Goal: Communication & Community: Answer question/provide support

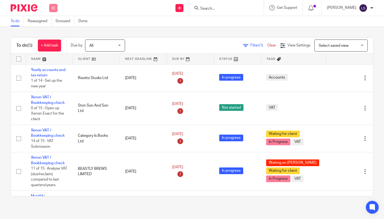
click at [56, 9] on button at bounding box center [53, 8] width 8 height 8
click at [51, 33] on link "Email" at bounding box center [50, 33] width 9 height 4
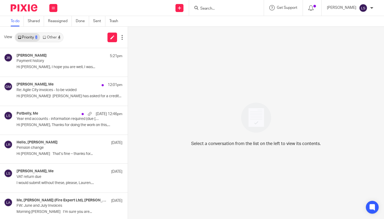
click at [51, 36] on link "Other 4" at bounding box center [51, 37] width 23 height 9
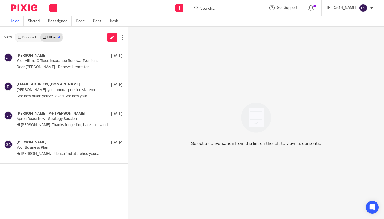
click at [31, 39] on link "Priority 8" at bounding box center [27, 37] width 25 height 9
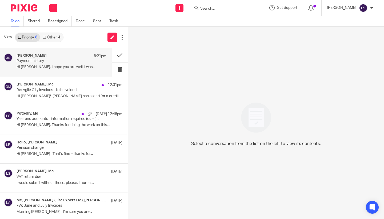
click at [38, 62] on p "Payment history" at bounding box center [53, 61] width 72 height 5
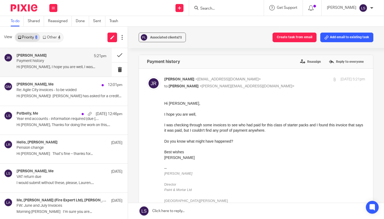
click at [204, 134] on div "I was checking through some invoices to see who had paid for this class of star…" at bounding box center [264, 130] width 201 height 16
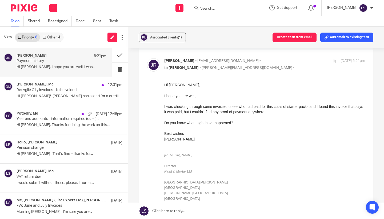
scroll to position [19, 0]
click at [250, 138] on div "Jake" at bounding box center [264, 138] width 201 height 5
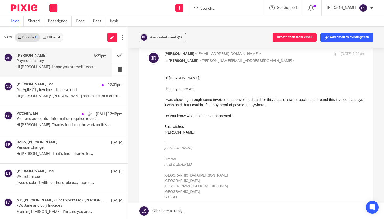
scroll to position [23, 0]
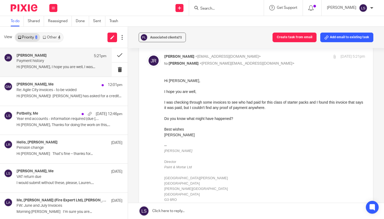
click at [291, 146] on div "Hi Lauren, I hope you are well, I was checking through some invoices to see who…" at bounding box center [264, 140] width 201 height 124
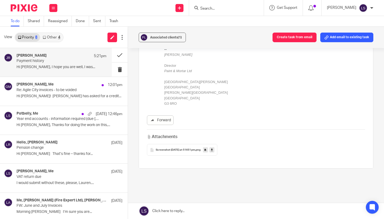
scroll to position [124, 0]
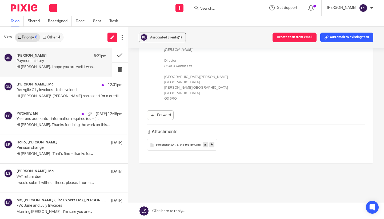
click at [183, 144] on span "Screenshot 2025-08-25 at 51651 pm" at bounding box center [175, 144] width 39 height 3
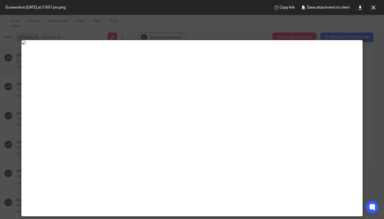
click at [186, 45] on img at bounding box center [192, 42] width 341 height 4
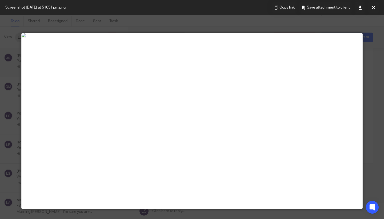
scroll to position [12, 0]
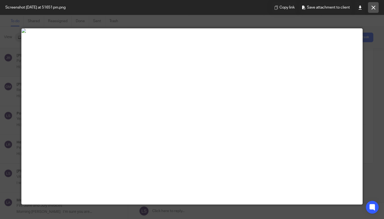
click at [377, 9] on button at bounding box center [373, 7] width 11 height 11
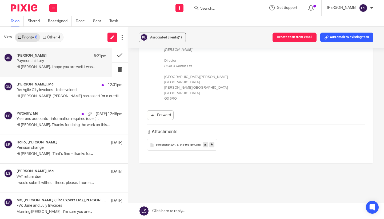
click at [165, 164] on div "Payment history Reassign Reply to everyone Jake Richardson <jake@paintandmortar…" at bounding box center [256, 66] width 235 height 270
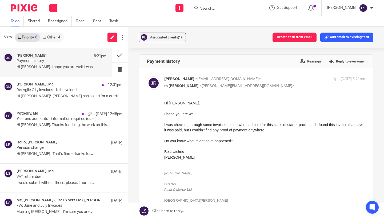
scroll to position [-2, 0]
click at [266, 82] on p "Jake Richardson <jake@paintandmortar.com>" at bounding box center [231, 80] width 134 height 6
checkbox input "false"
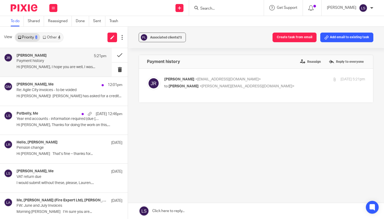
scroll to position [0, 0]
click at [195, 213] on link at bounding box center [256, 211] width 256 height 16
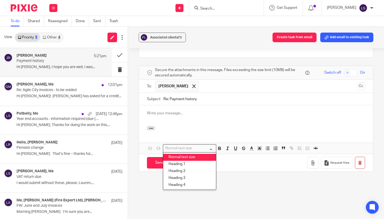
click at [192, 111] on p at bounding box center [256, 112] width 218 height 5
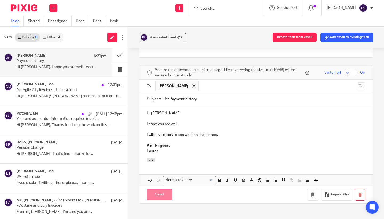
click at [165, 193] on input "Send" at bounding box center [159, 194] width 25 height 11
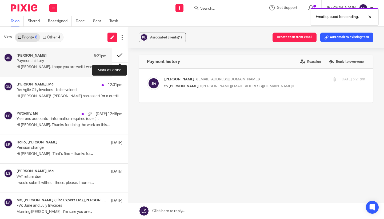
click at [123, 56] on button at bounding box center [120, 55] width 16 height 14
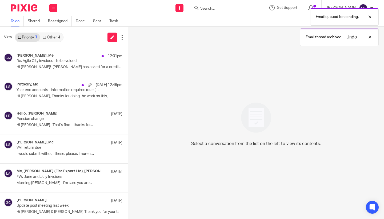
click at [64, 38] on div "View Priority 7 Other 4" at bounding box center [64, 37] width 128 height 21
click at [58, 37] on link "Other 4" at bounding box center [51, 37] width 23 height 9
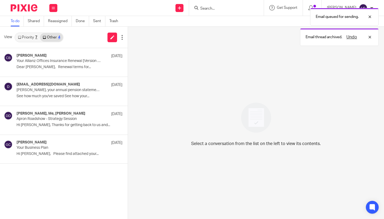
click at [31, 37] on link "Priority 7" at bounding box center [27, 37] width 25 height 9
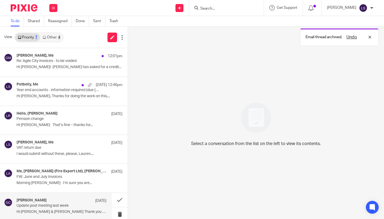
click at [53, 206] on p "Update post meeting last week" at bounding box center [53, 205] width 72 height 5
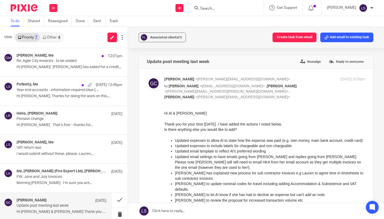
click at [57, 8] on div "Work Email Clients Team Reports Settings" at bounding box center [53, 8] width 19 height 16
click at [50, 33] on link "Email" at bounding box center [51, 33] width 10 height 4
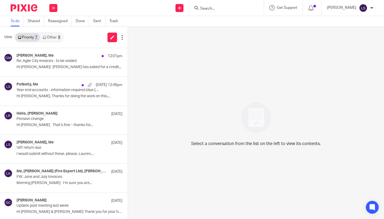
click at [52, 34] on link "Other 5" at bounding box center [51, 37] width 23 height 9
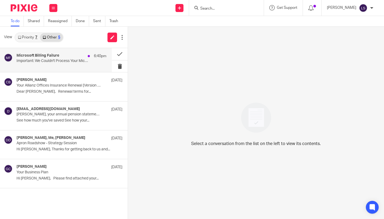
click at [43, 55] on h4 "Microsoft Billing Failure" at bounding box center [38, 55] width 43 height 5
